Goal: Register for event/course

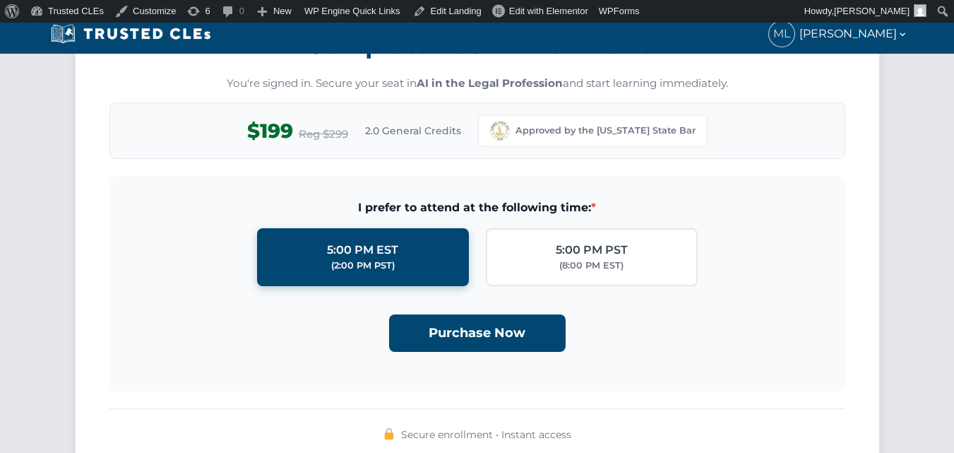
scroll to position [1271, 0]
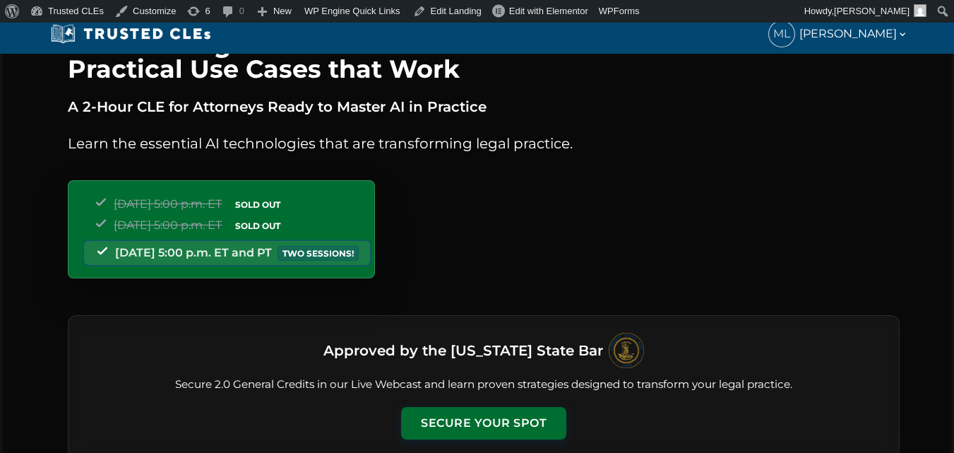
scroll to position [71, 0]
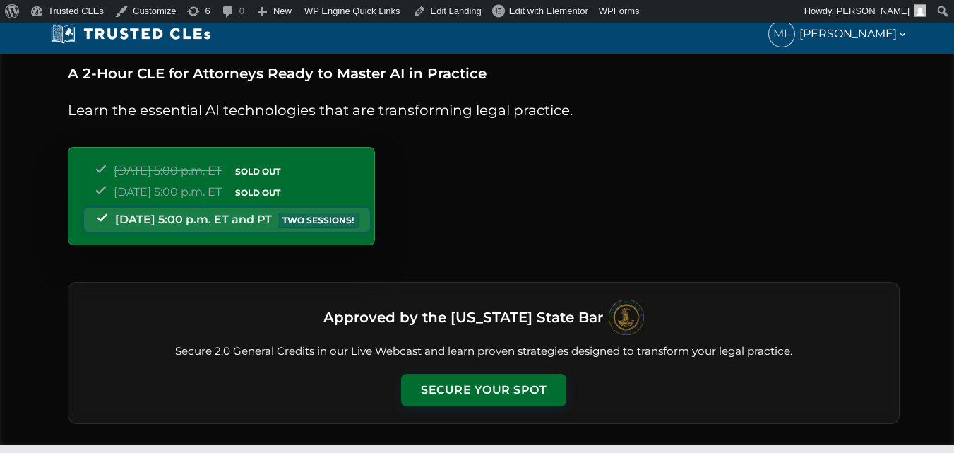
click at [667, 61] on div "AI in the Legal Profession: Practical Use Cases that Work A 2-Hour CLE for Atto…" at bounding box center [484, 218] width 832 height 453
